Goal: Task Accomplishment & Management: Use online tool/utility

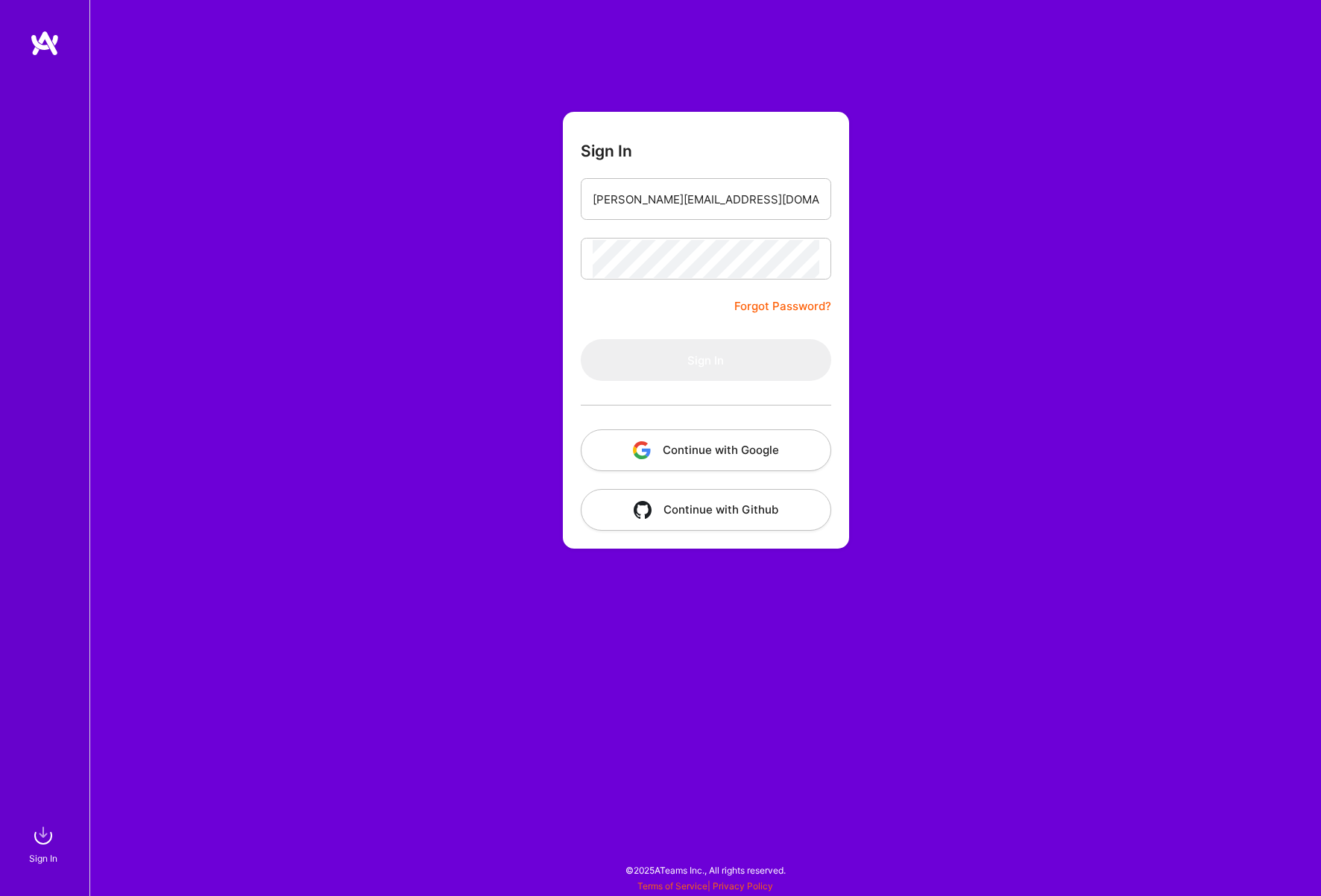
type input "[PERSON_NAME][EMAIL_ADDRESS][DOMAIN_NAME]"
click at [705, 360] on button "Sign In" at bounding box center [705, 360] width 250 height 42
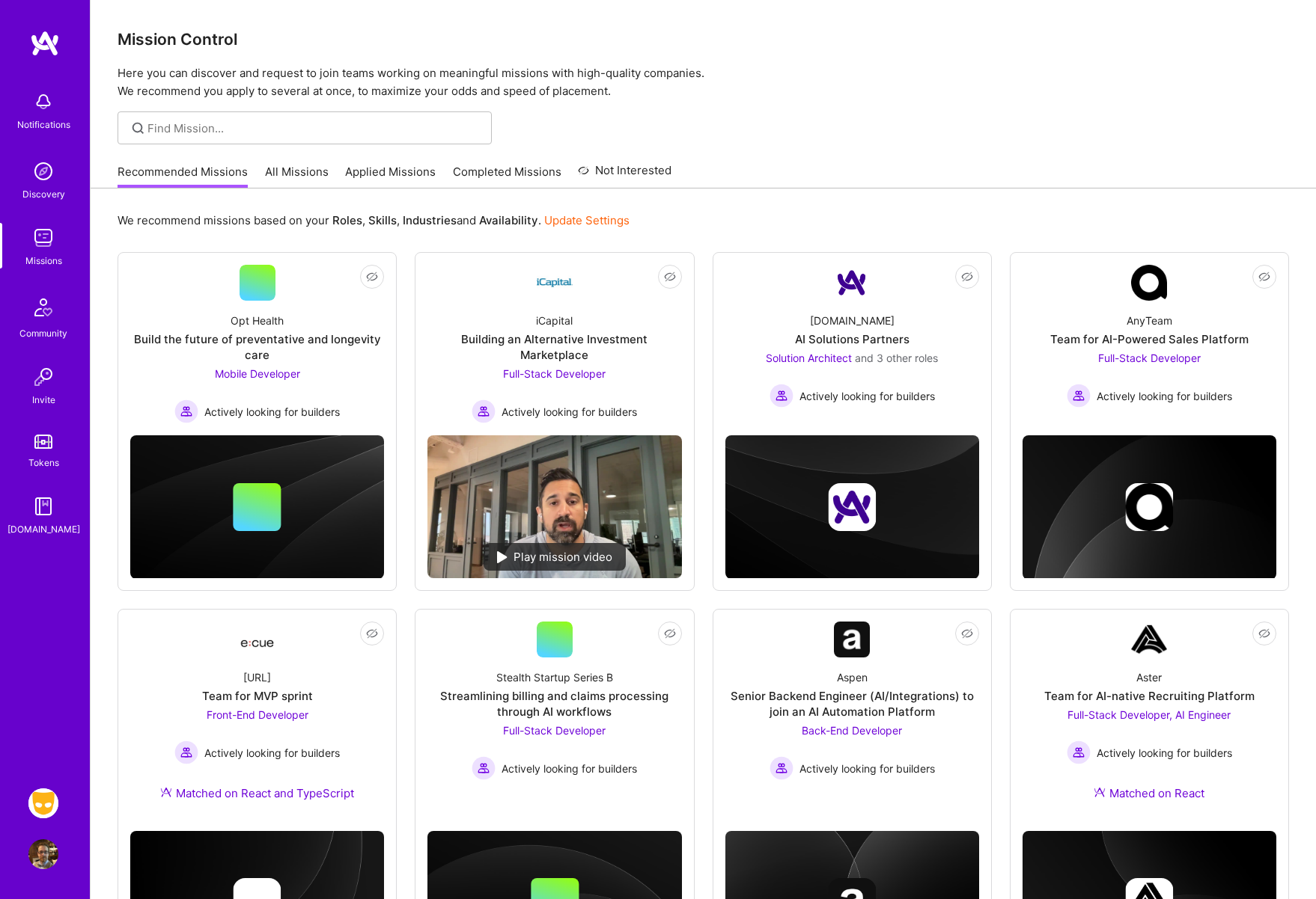
click at [46, 802] on img at bounding box center [43, 803] width 30 height 30
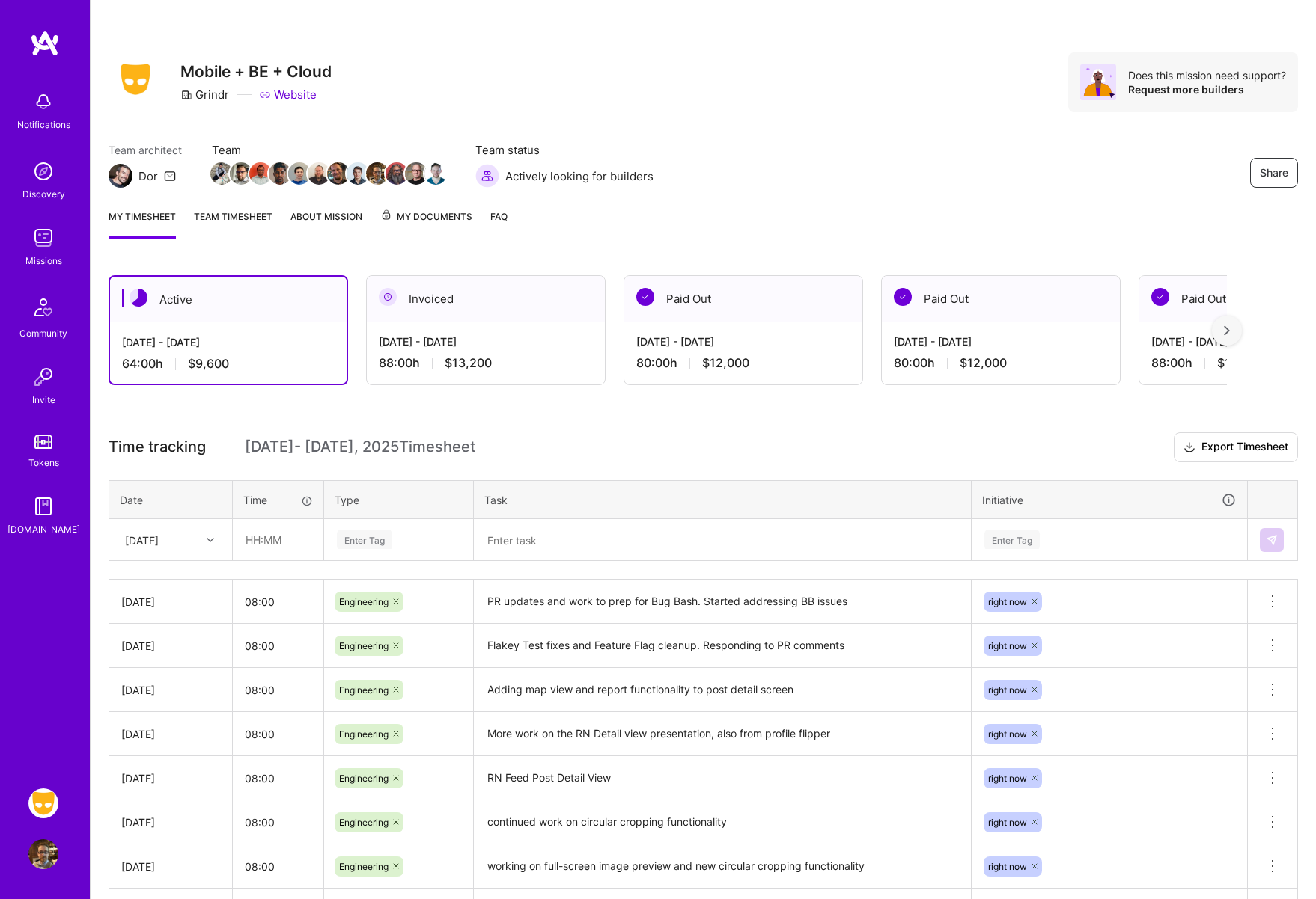
click at [212, 537] on icon at bounding box center [211, 541] width 7 height 7
click at [177, 768] on div "[DATE]" at bounding box center [171, 773] width 121 height 28
click at [270, 541] on input "text" at bounding box center [278, 540] width 89 height 40
type input "08:00"
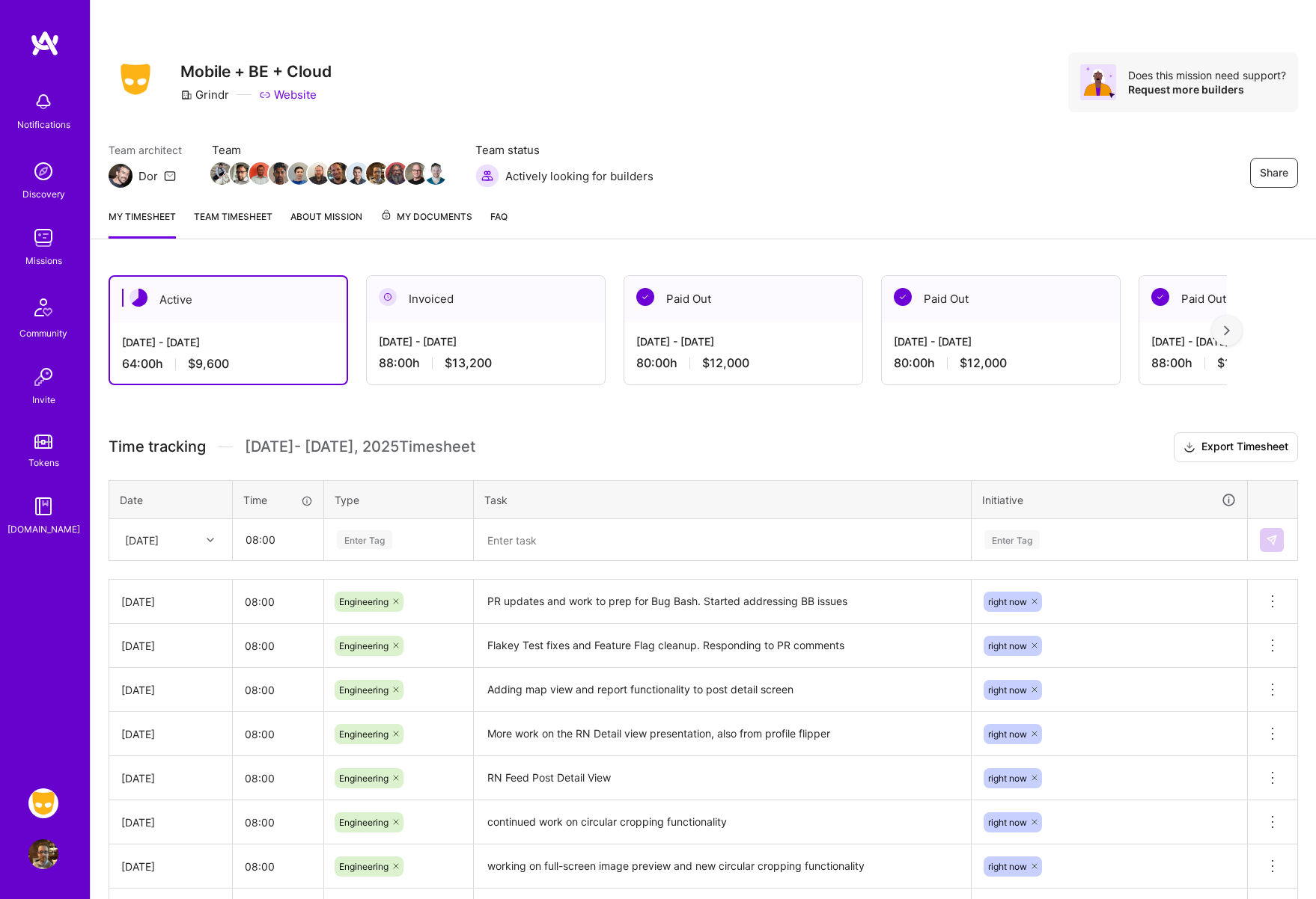
click at [382, 539] on div "Enter Tag" at bounding box center [364, 540] width 55 height 23
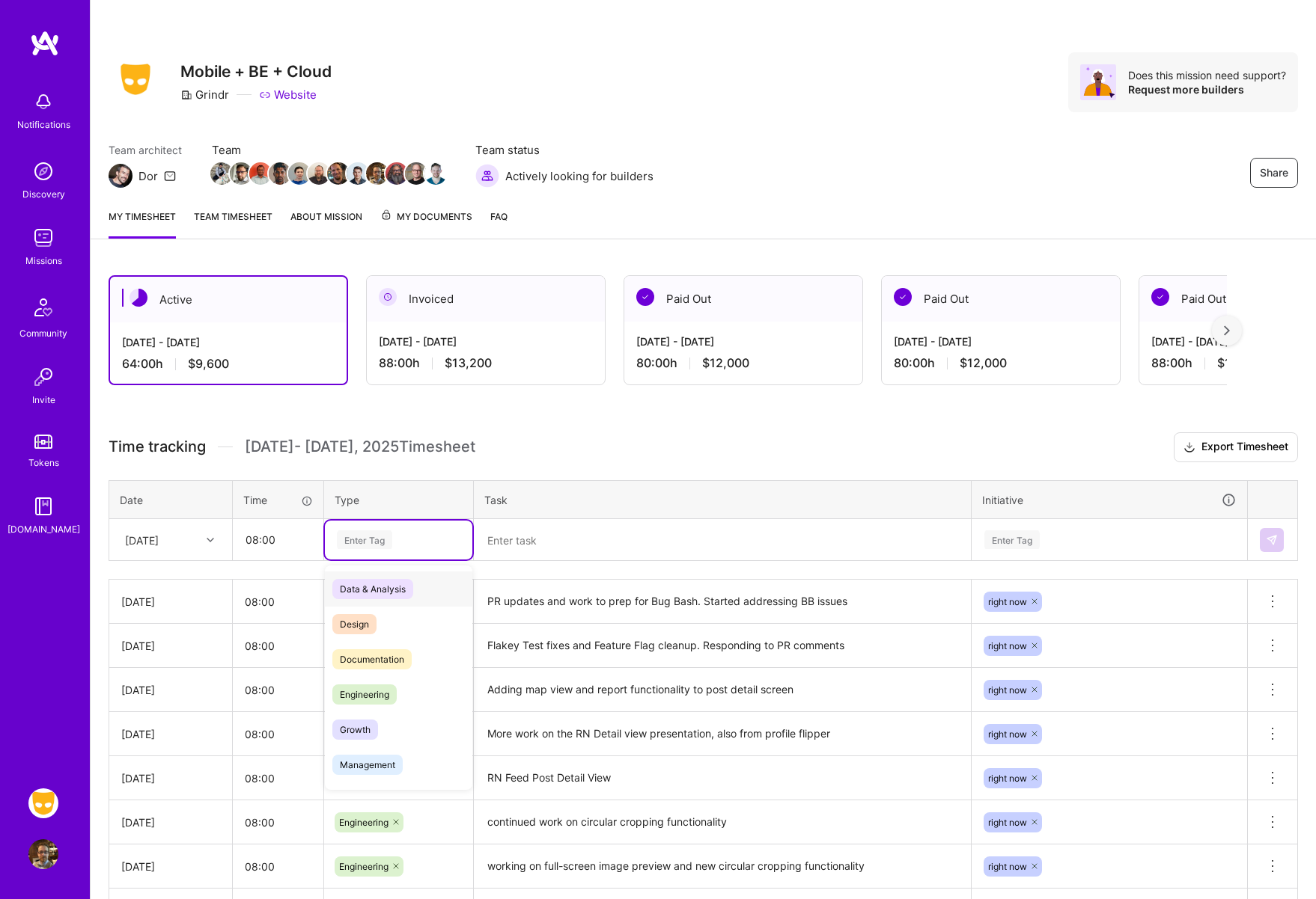
scroll to position [2, 0]
click at [386, 693] on span "Engineering" at bounding box center [364, 693] width 64 height 20
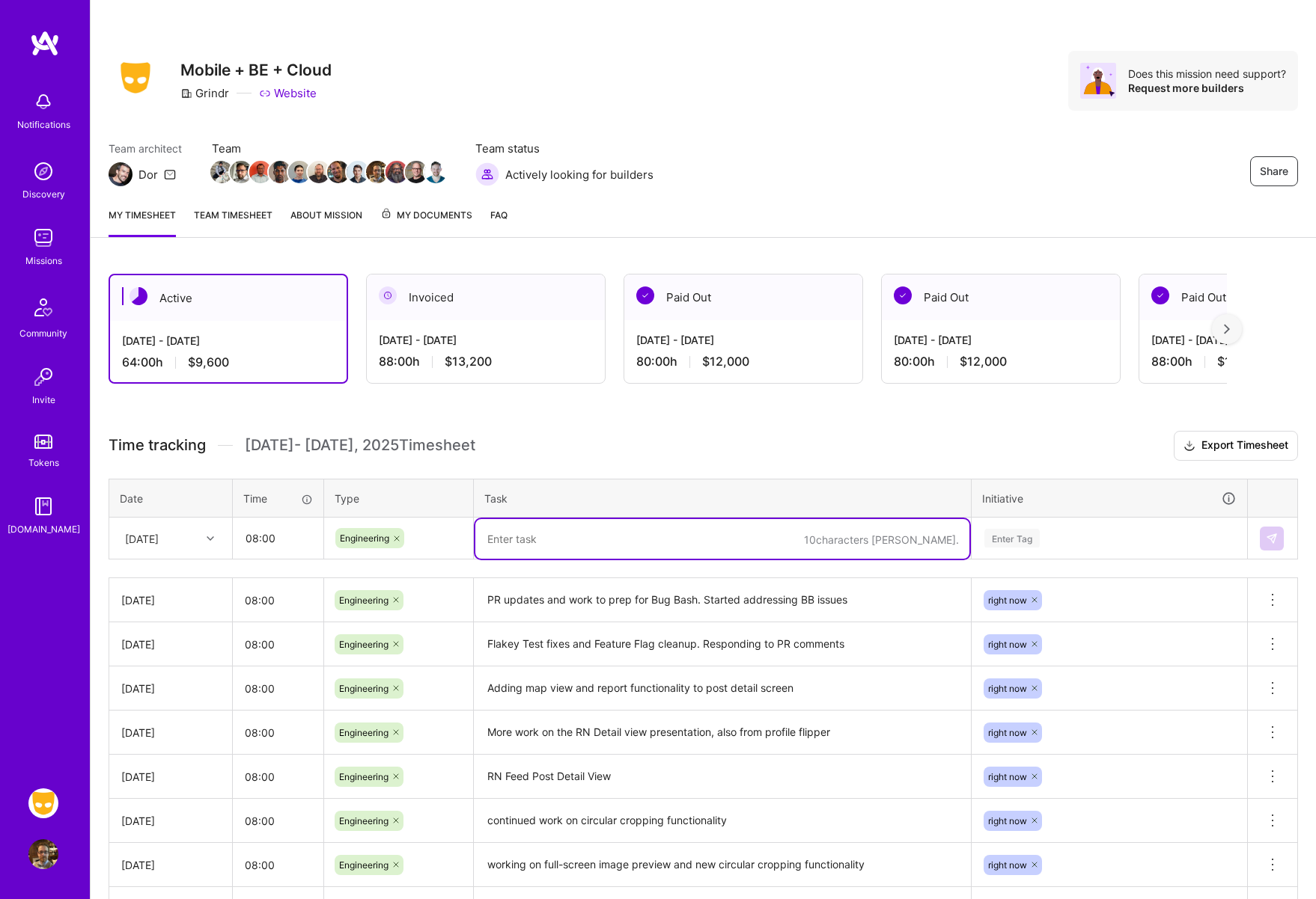
click at [537, 548] on textarea at bounding box center [722, 539] width 494 height 40
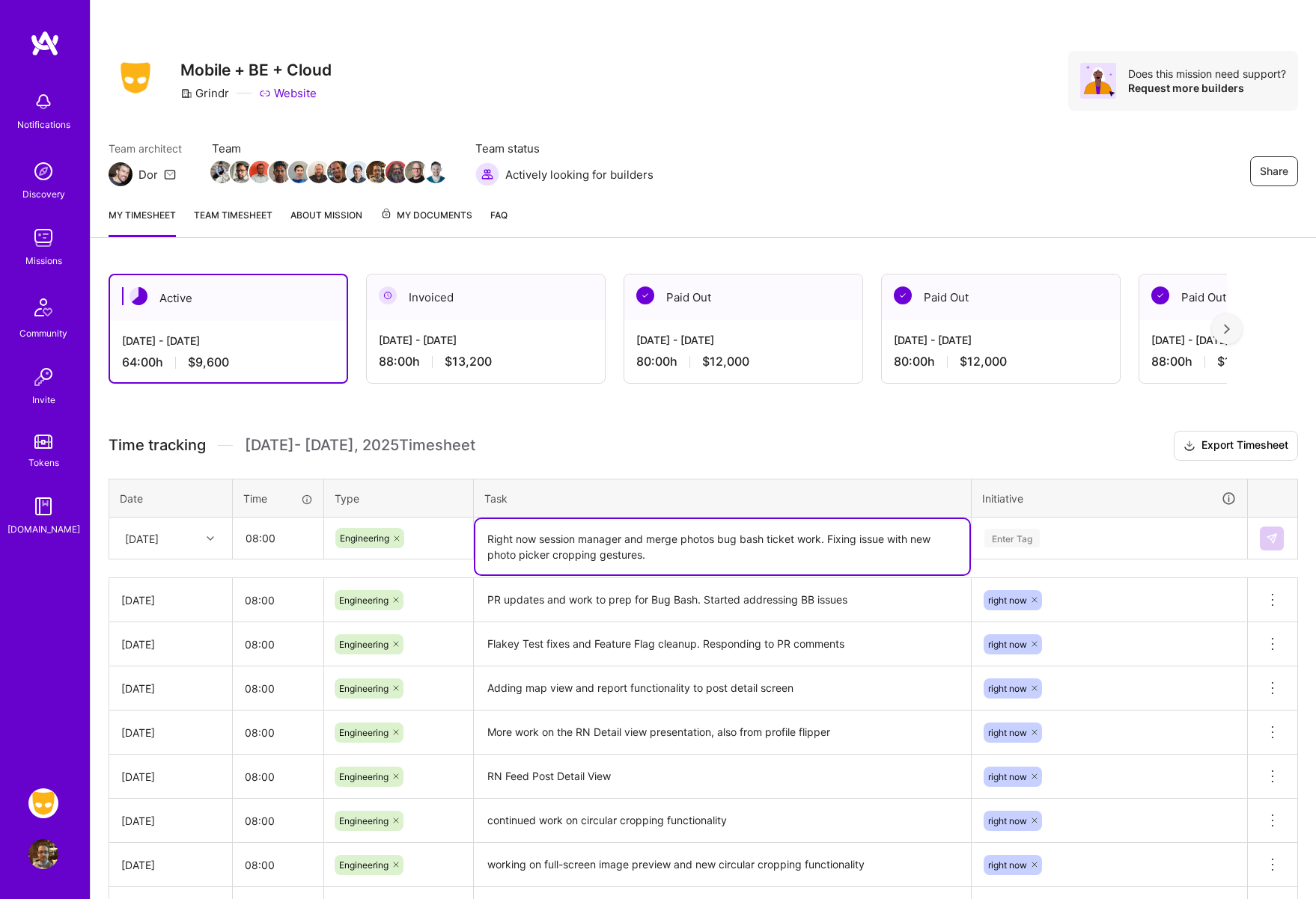
type textarea "Right now session manager and merge photos bug bash ticket work. Fixing issue w…"
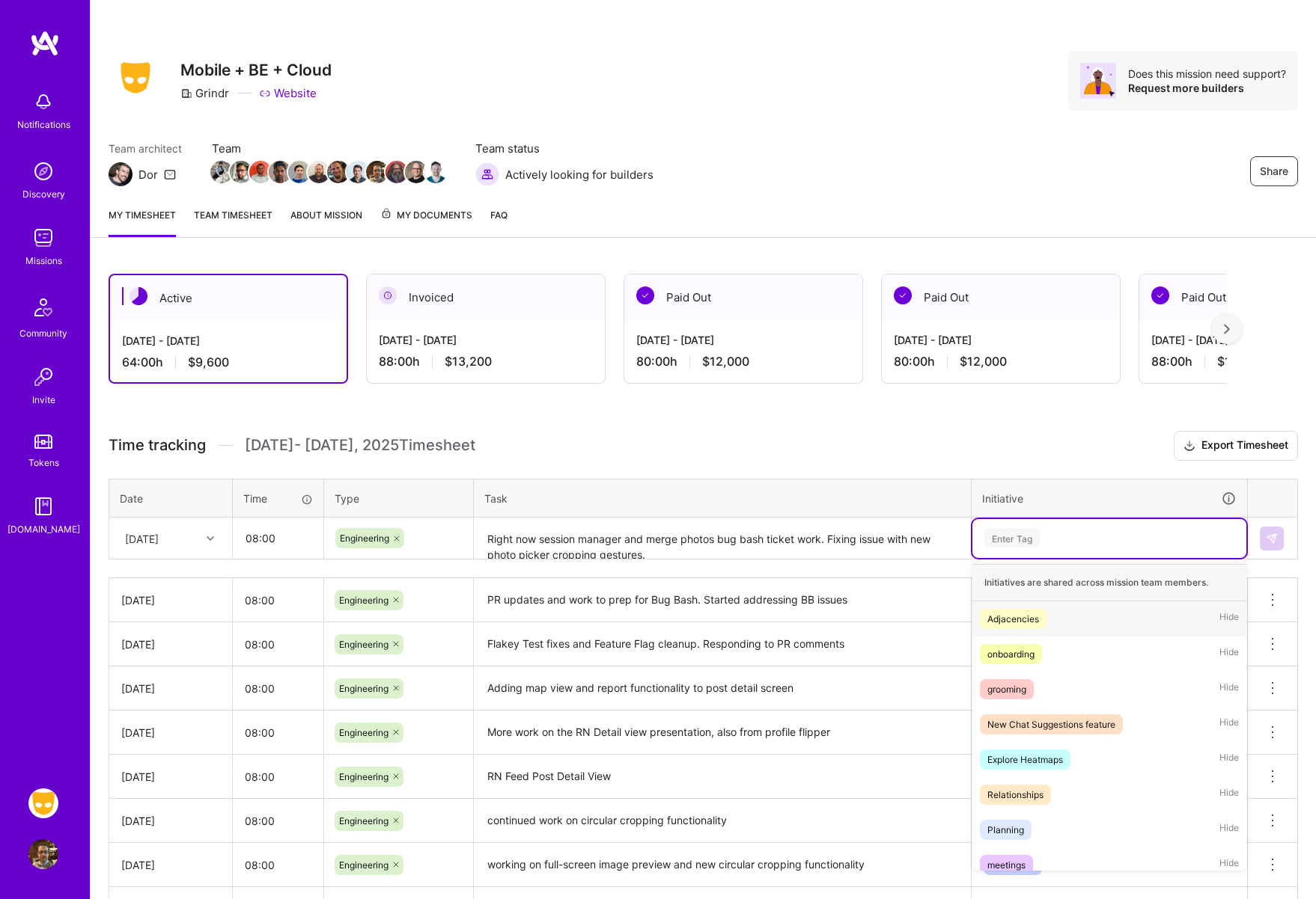
click at [1002, 534] on div "Enter Tag" at bounding box center [1012, 538] width 55 height 23
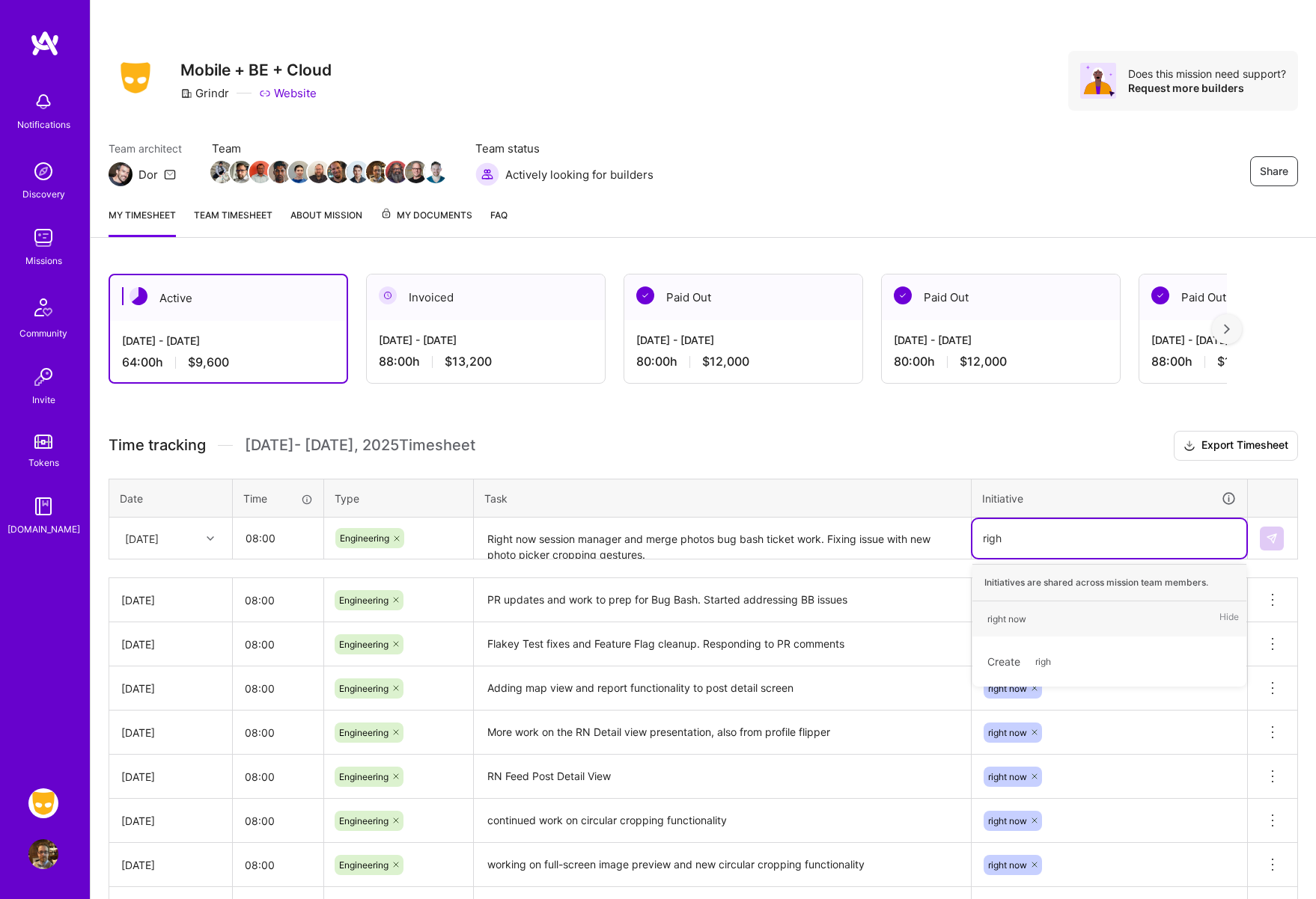
type input "right"
click at [1010, 617] on div "right now" at bounding box center [1006, 619] width 39 height 16
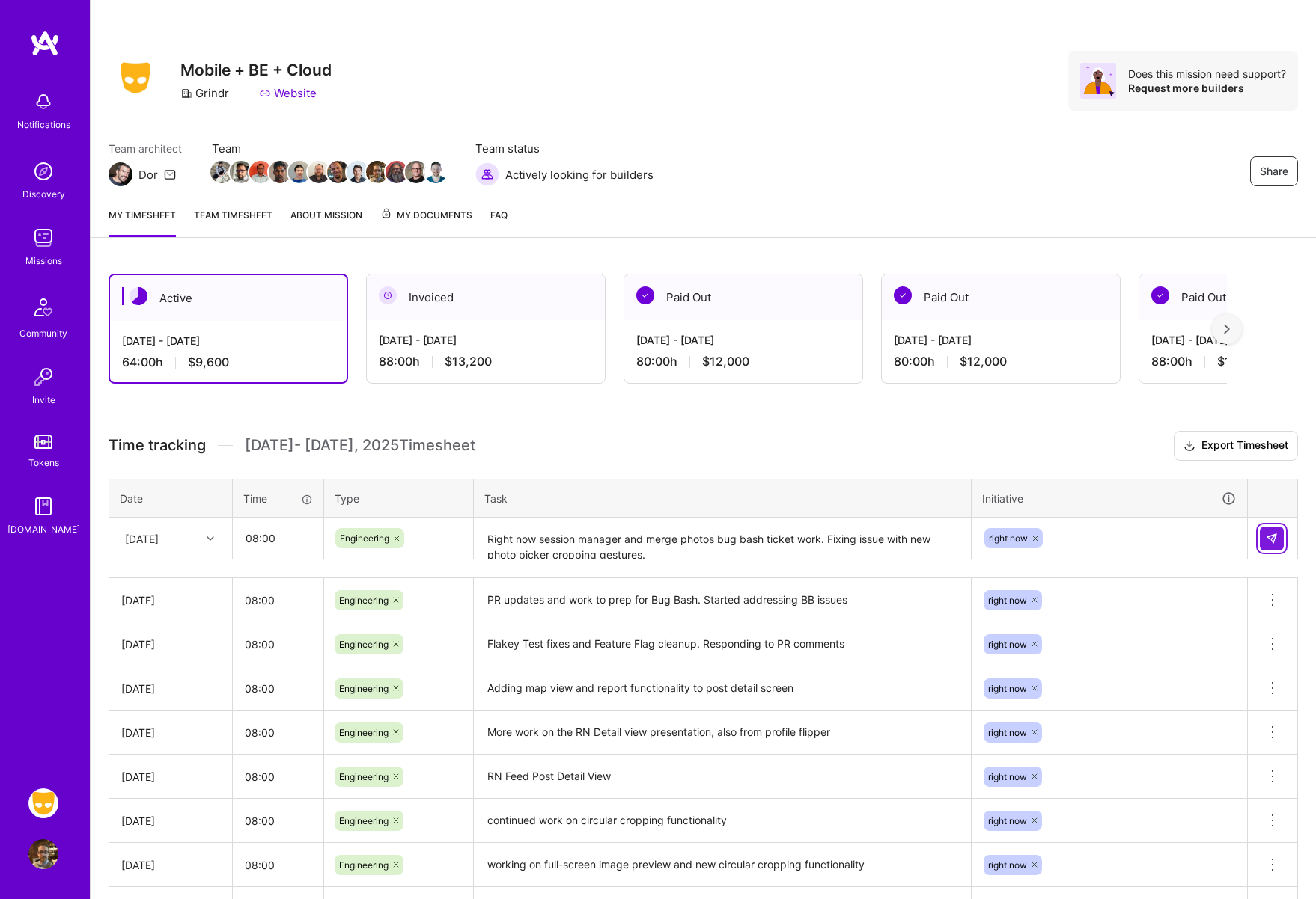
click at [1274, 541] on img at bounding box center [1271, 538] width 12 height 12
